Goal: Task Accomplishment & Management: Complete application form

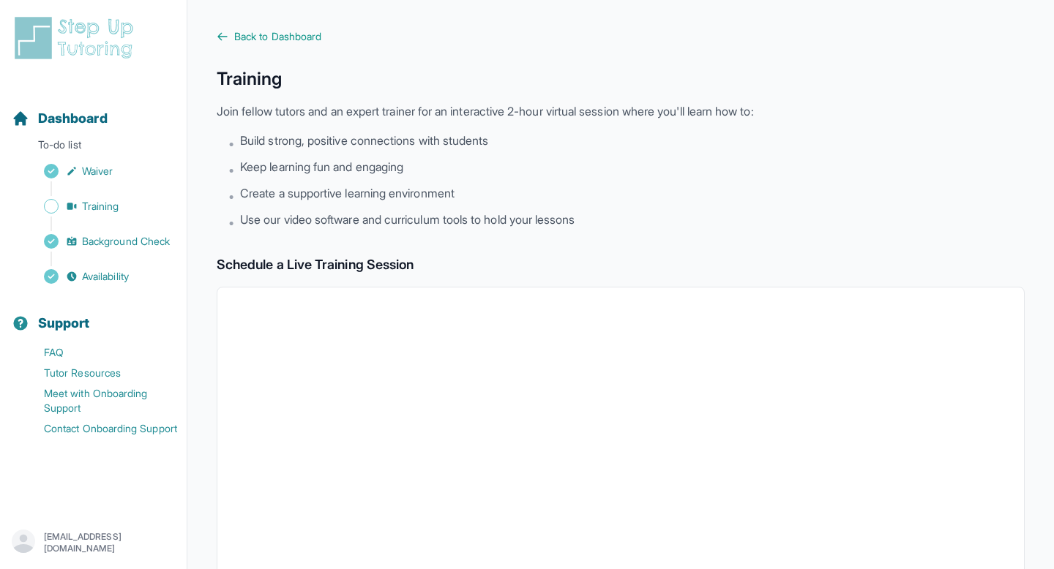
scroll to position [205, 0]
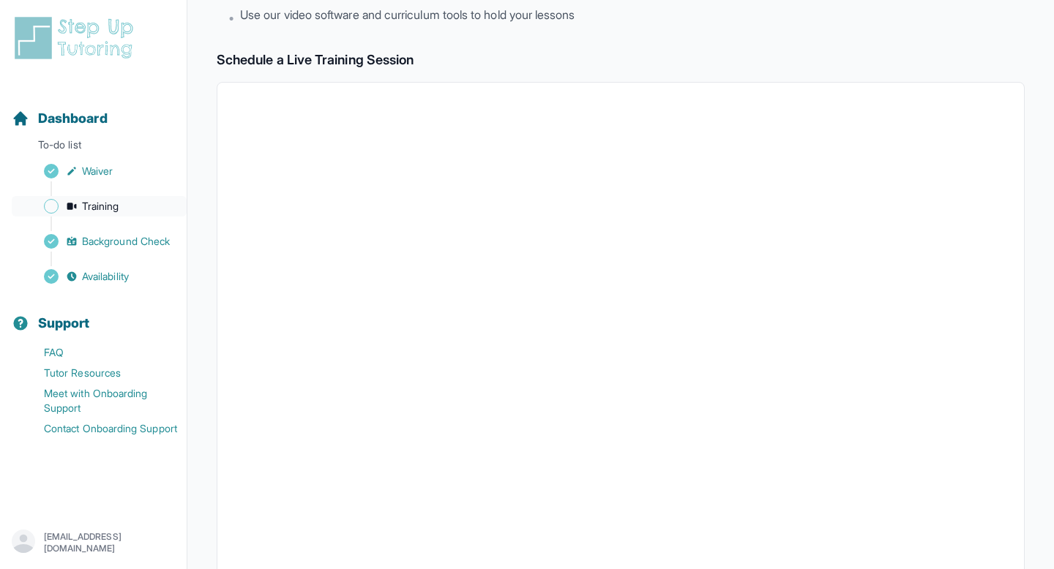
click at [91, 200] on span "Training" at bounding box center [100, 206] width 37 height 15
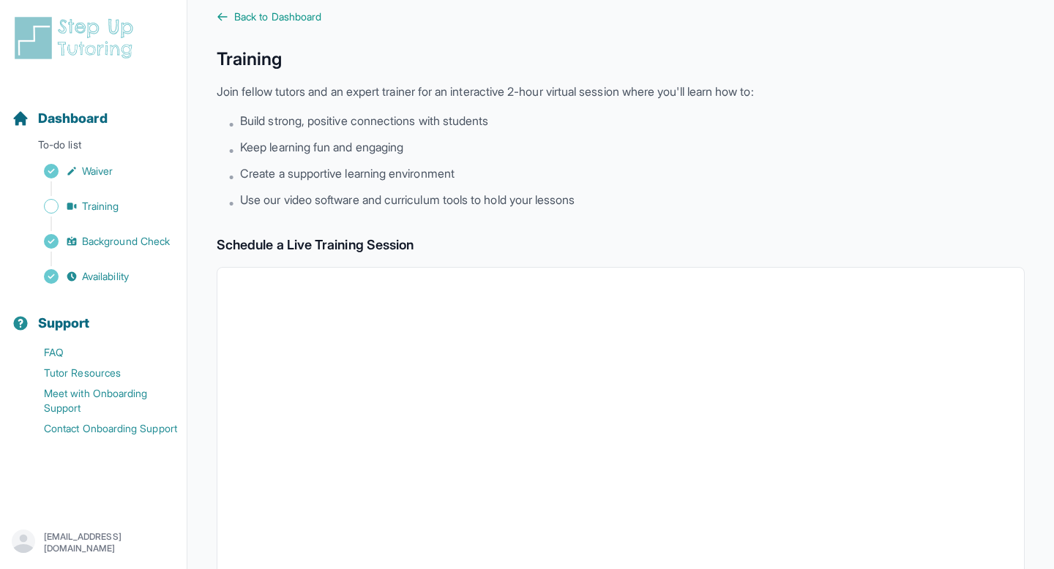
scroll to position [0, 0]
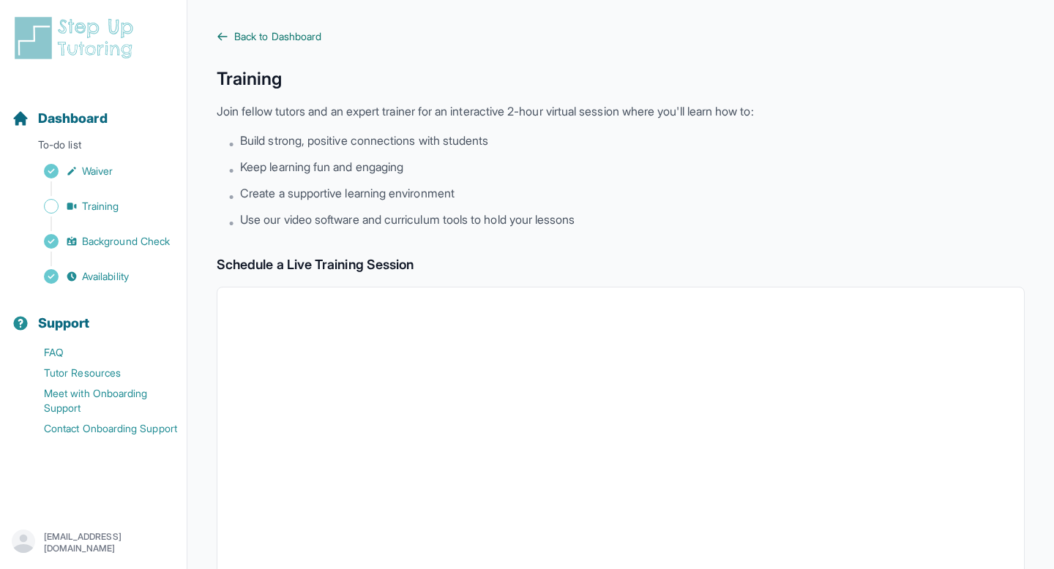
click at [247, 30] on span "Back to Dashboard" at bounding box center [277, 36] width 87 height 15
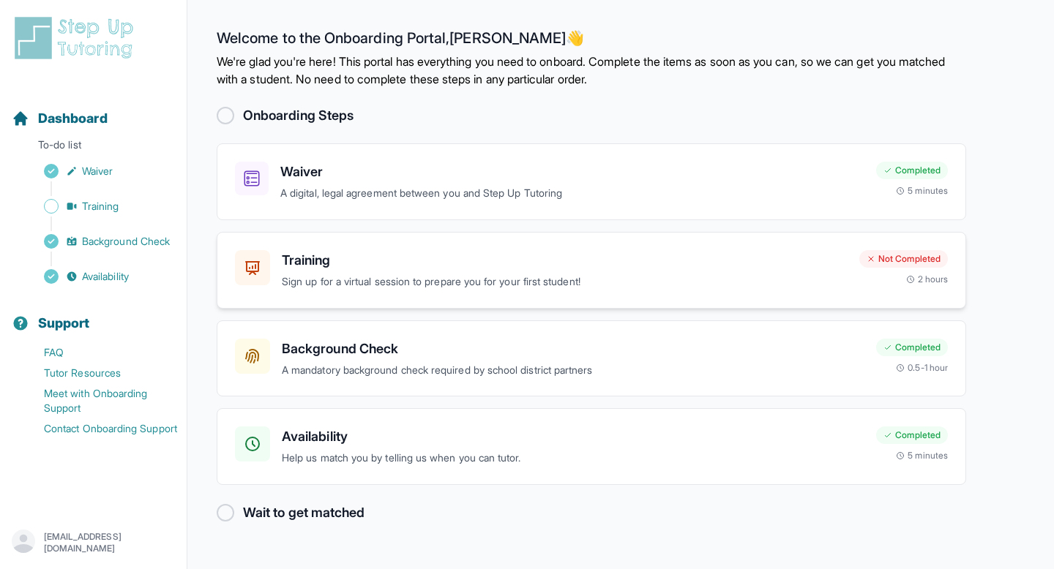
click at [559, 269] on h3 "Training" at bounding box center [565, 260] width 566 height 20
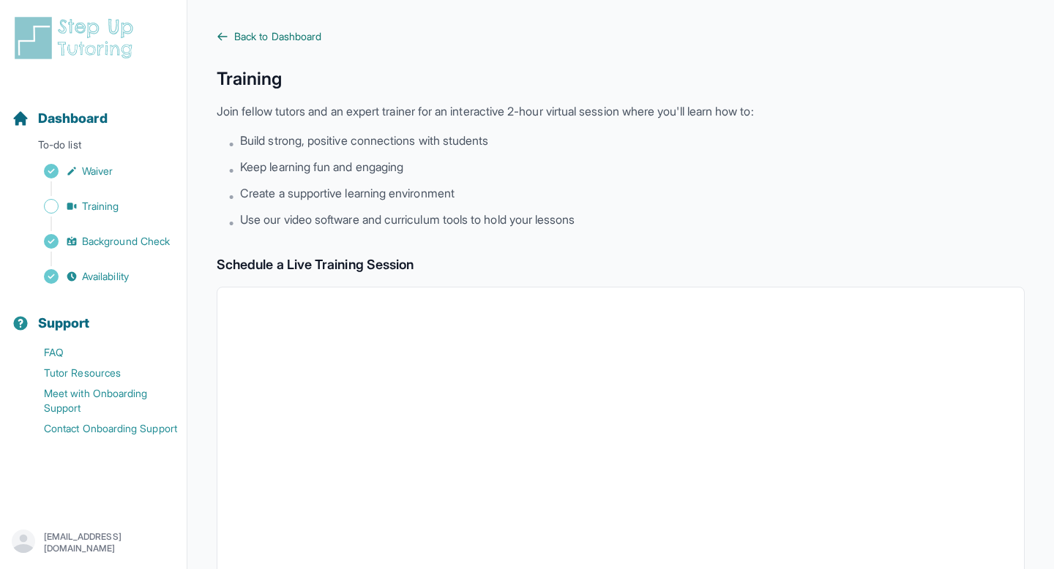
click at [254, 34] on span "Back to Dashboard" at bounding box center [277, 36] width 87 height 15
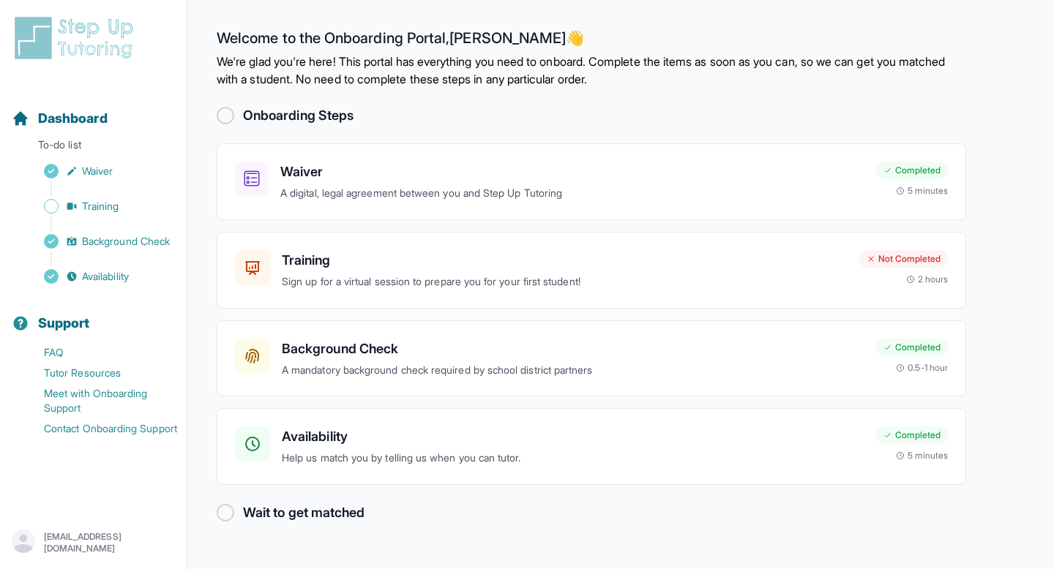
click at [247, 507] on h2 "Wait to get matched" at bounding box center [304, 513] width 122 height 20
click at [382, 424] on div "Availability Help us match you by telling us when you can tutor. Completed 5 mi…" at bounding box center [592, 446] width 750 height 77
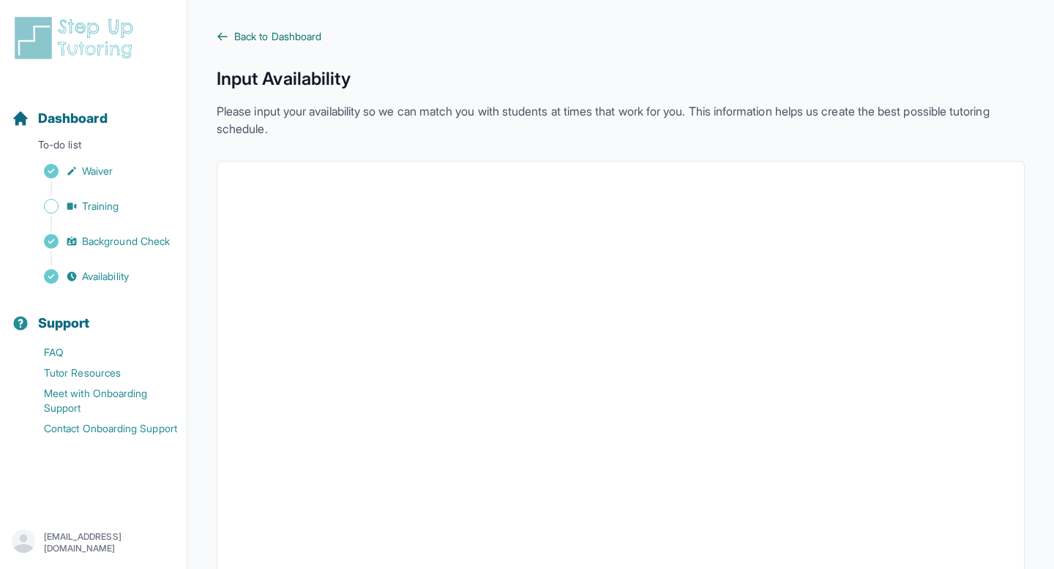
click at [240, 31] on span "Back to Dashboard" at bounding box center [277, 36] width 87 height 15
